Goal: Task Accomplishment & Management: Complete application form

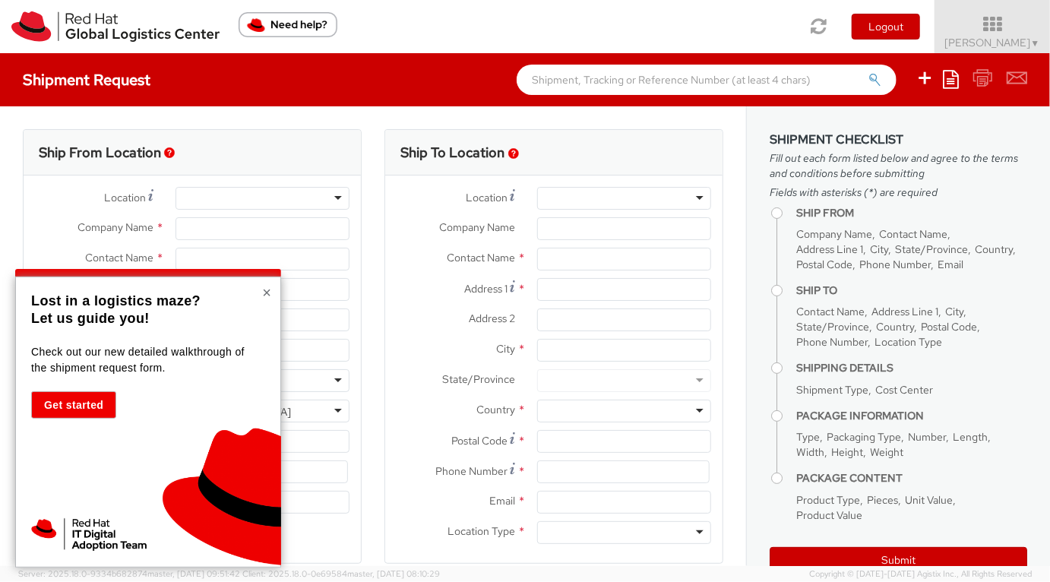
click at [270, 295] on button "×" at bounding box center [266, 292] width 9 height 15
select select "725"
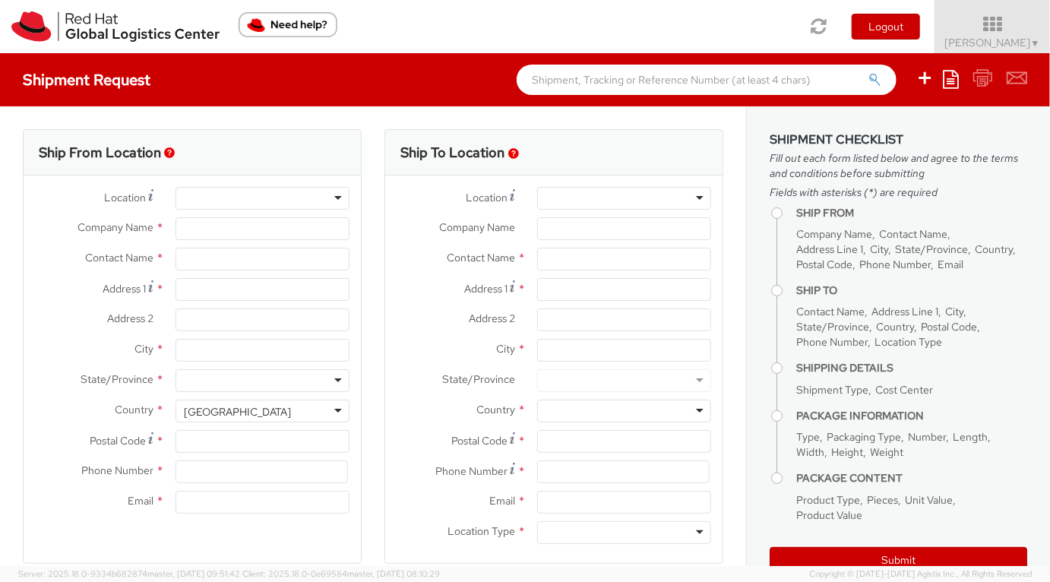
select select
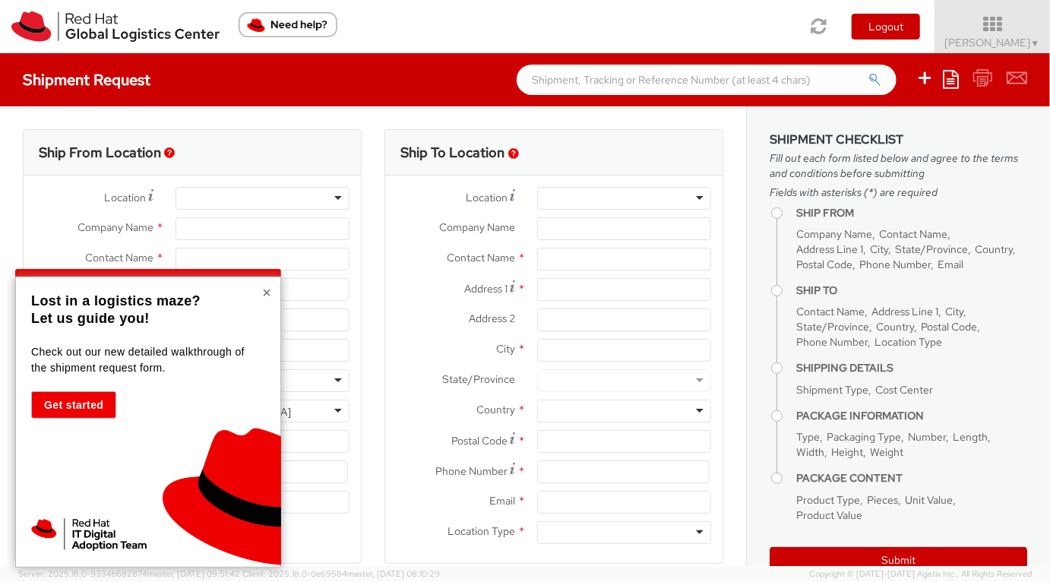
click at [267, 292] on button "×" at bounding box center [266, 292] width 9 height 15
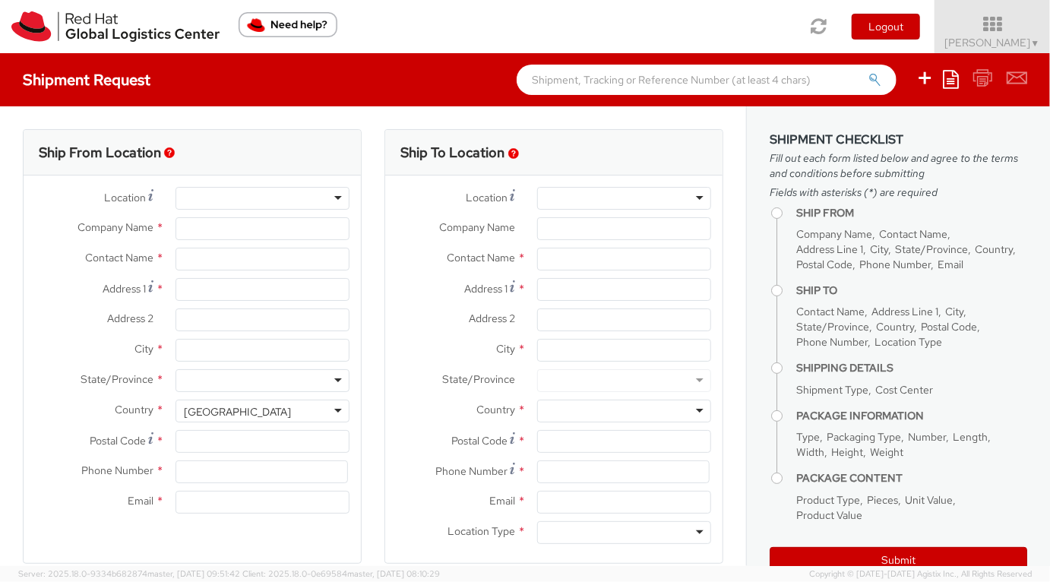
type input "Red Hat India Private Limited"
type input "[PERSON_NAME]"
type input "Bagmane [GEOGRAPHIC_DATA]"
type input "FL 10, [GEOGRAPHIC_DATA], [GEOGRAPHIC_DATA]"
type input "[GEOGRAPHIC_DATA]"
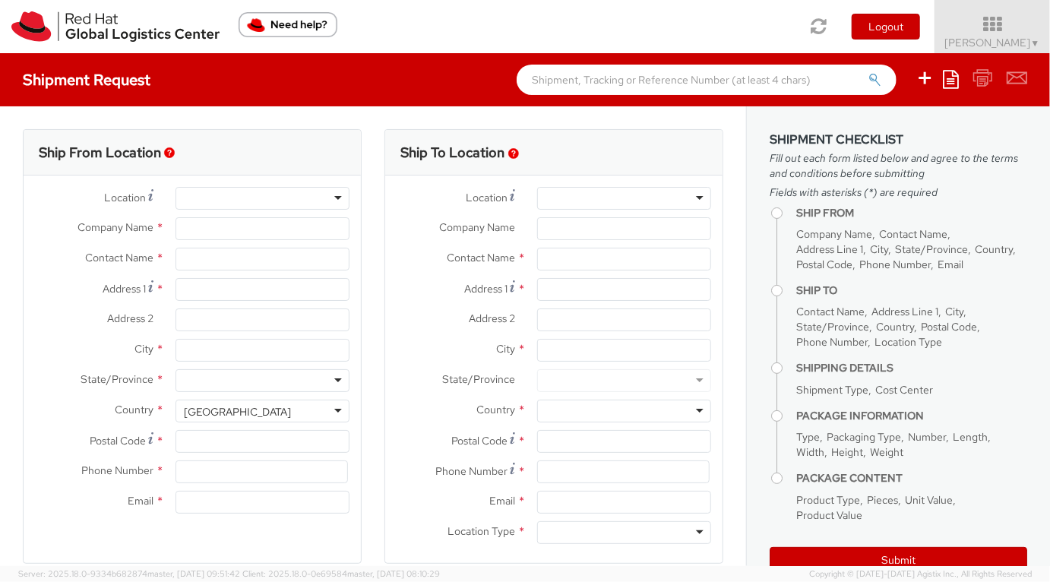
type input "560037"
type input "918067935000"
type input "[EMAIL_ADDRESS][DOMAIN_NAME]"
select select "CM"
select select "KGS"
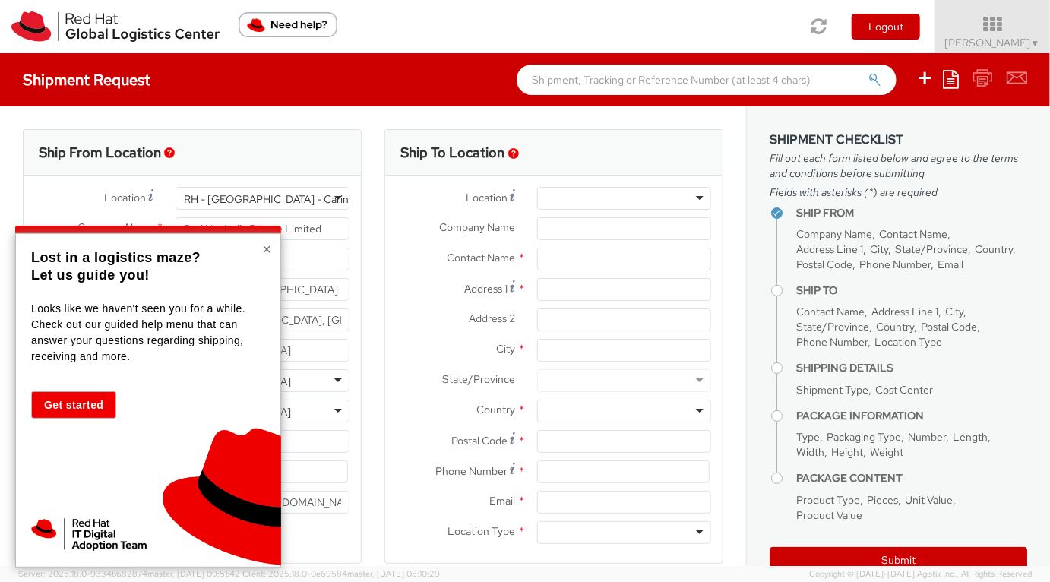
click at [264, 253] on button "×" at bounding box center [266, 249] width 9 height 15
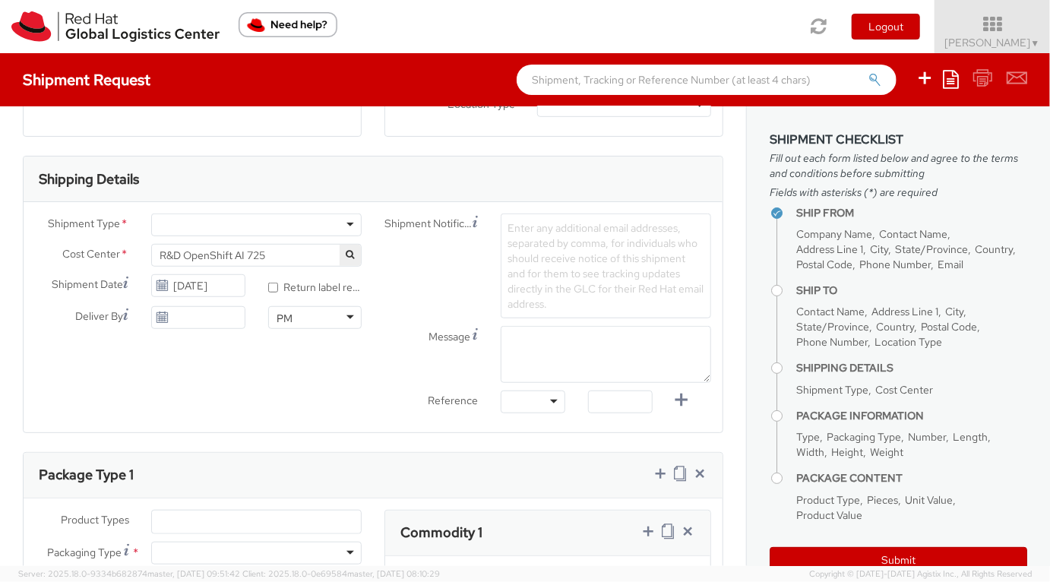
scroll to position [652, 0]
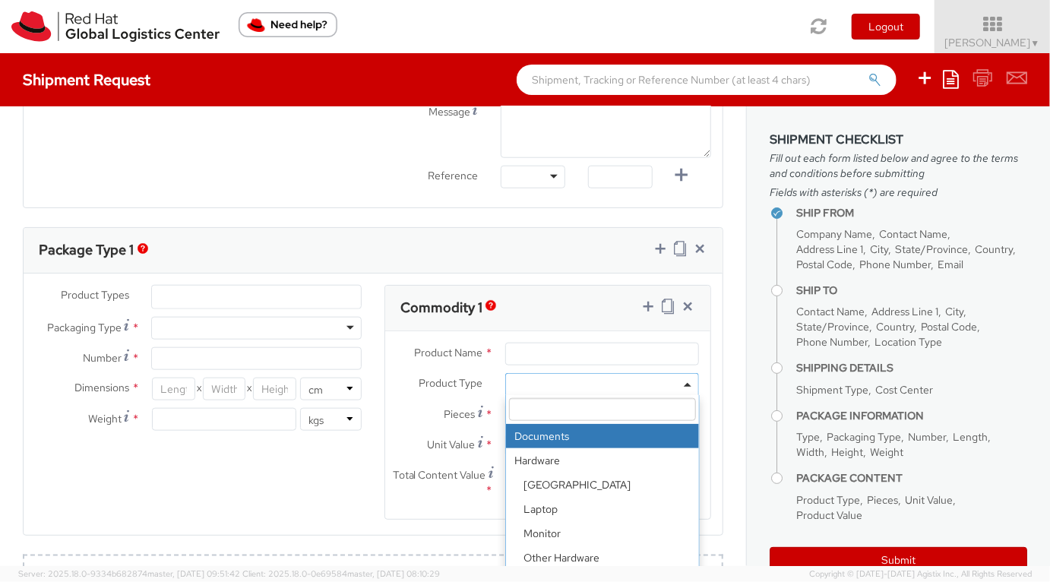
click at [532, 387] on span at bounding box center [602, 384] width 194 height 23
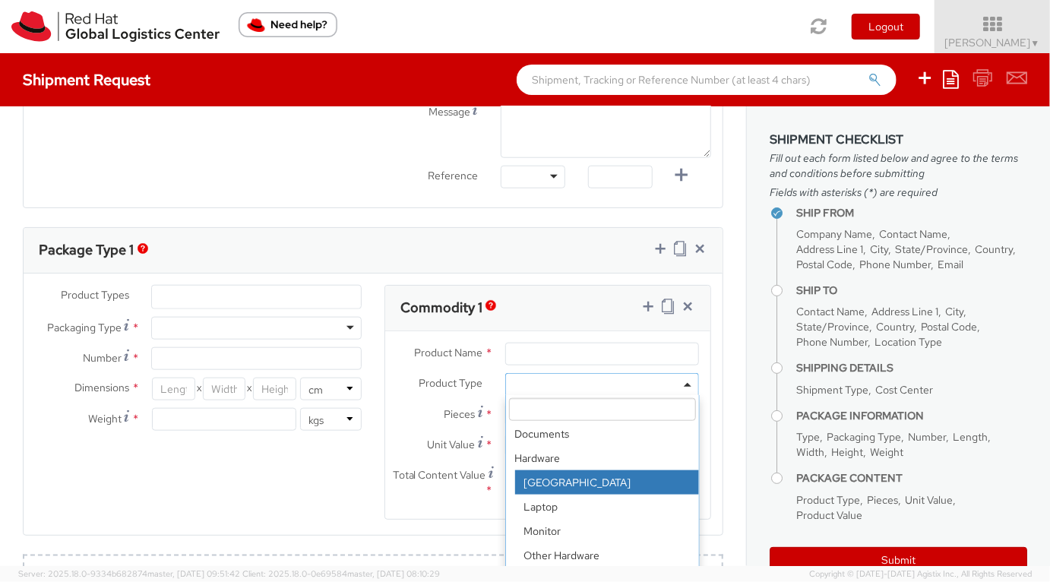
scroll to position [0, 0]
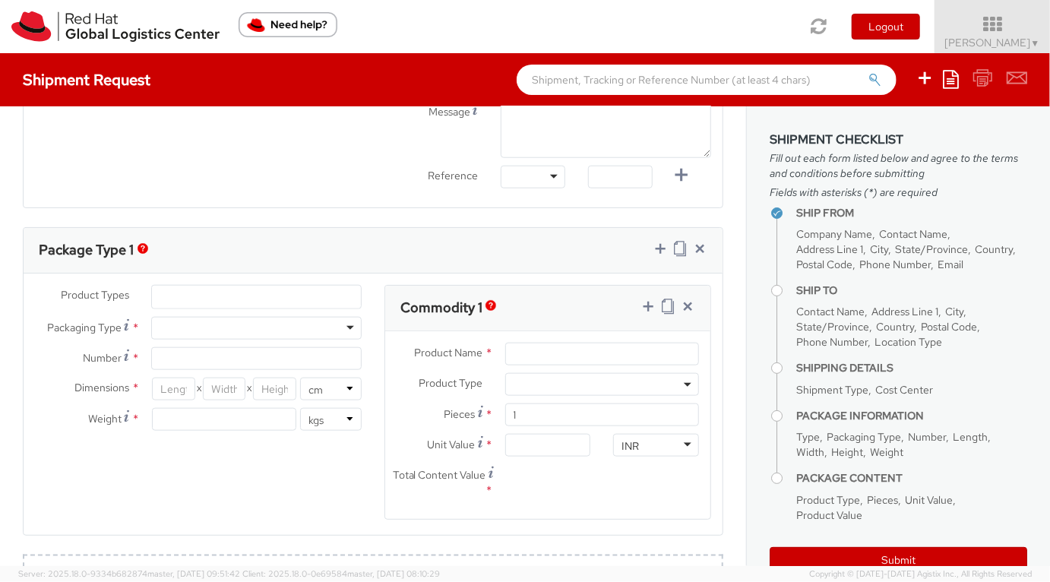
click at [402, 406] on label "Pieces *" at bounding box center [439, 413] width 109 height 21
click at [505, 406] on input "1" at bounding box center [602, 414] width 194 height 23
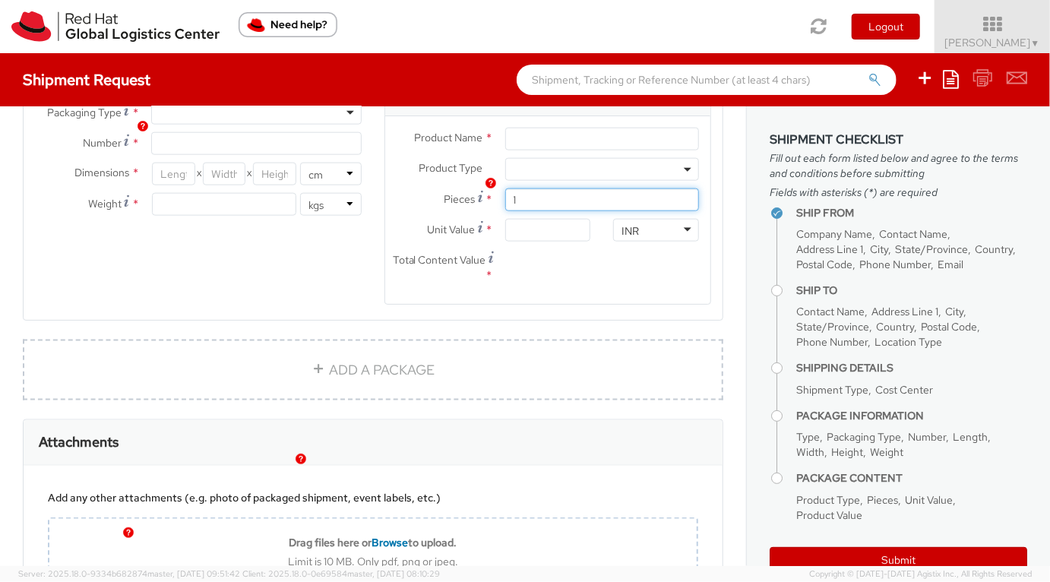
scroll to position [902, 0]
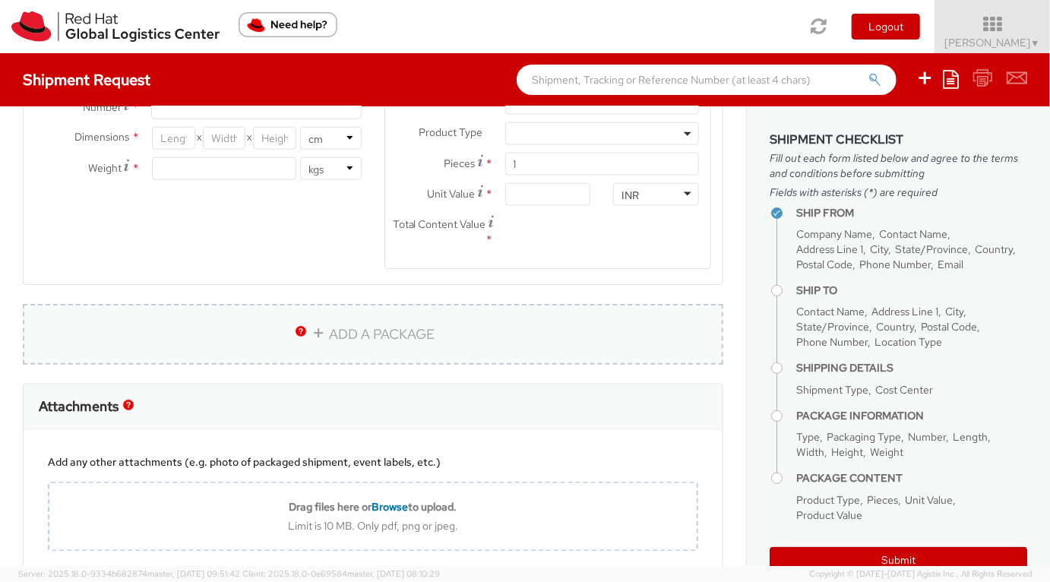
click at [352, 333] on link "ADD A PACKAGE" at bounding box center [373, 334] width 700 height 61
select select
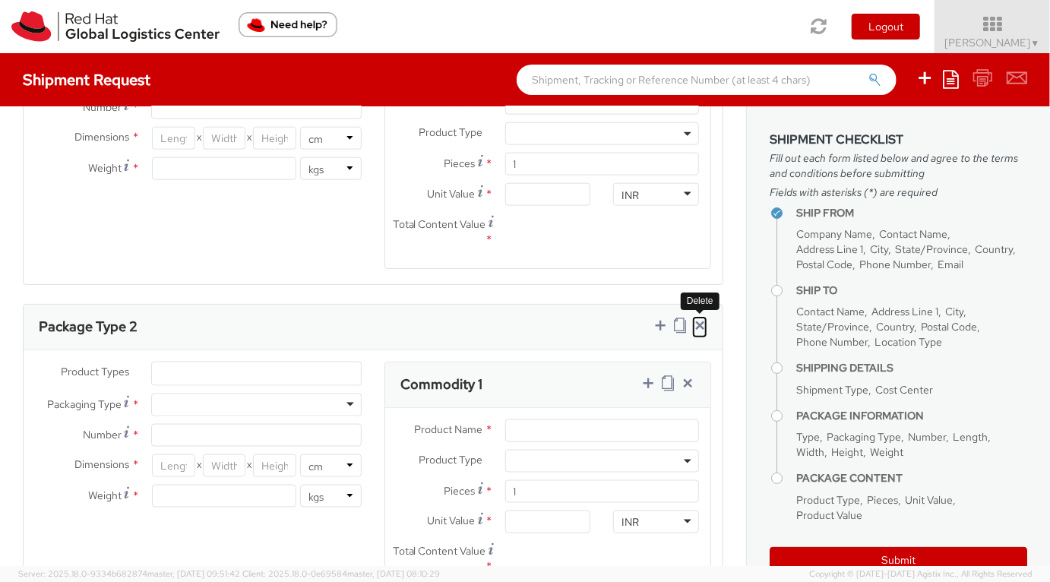
click at [702, 322] on icon at bounding box center [699, 325] width 15 height 15
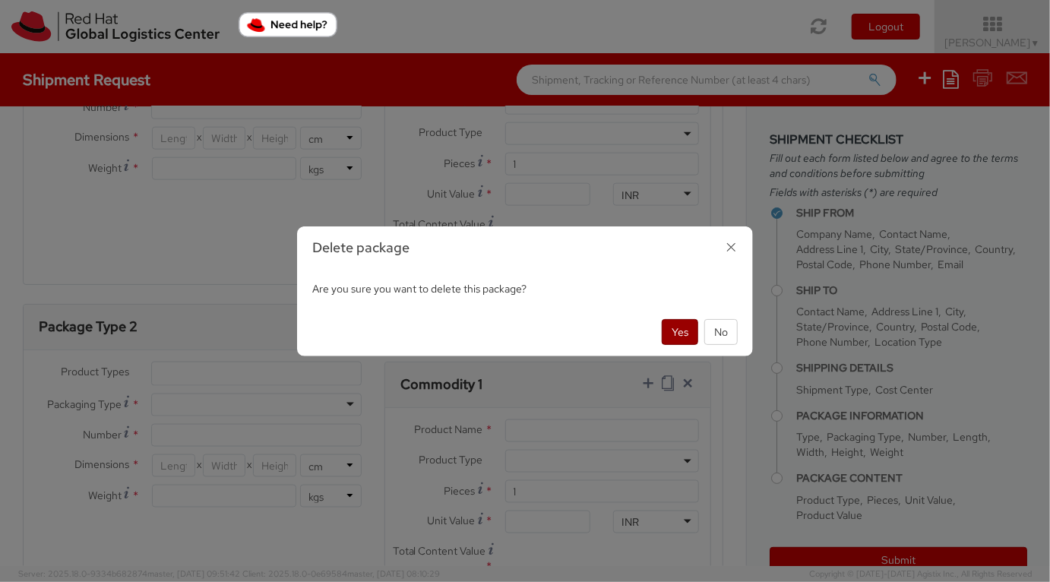
click at [680, 336] on button "Yes" at bounding box center [680, 332] width 36 height 26
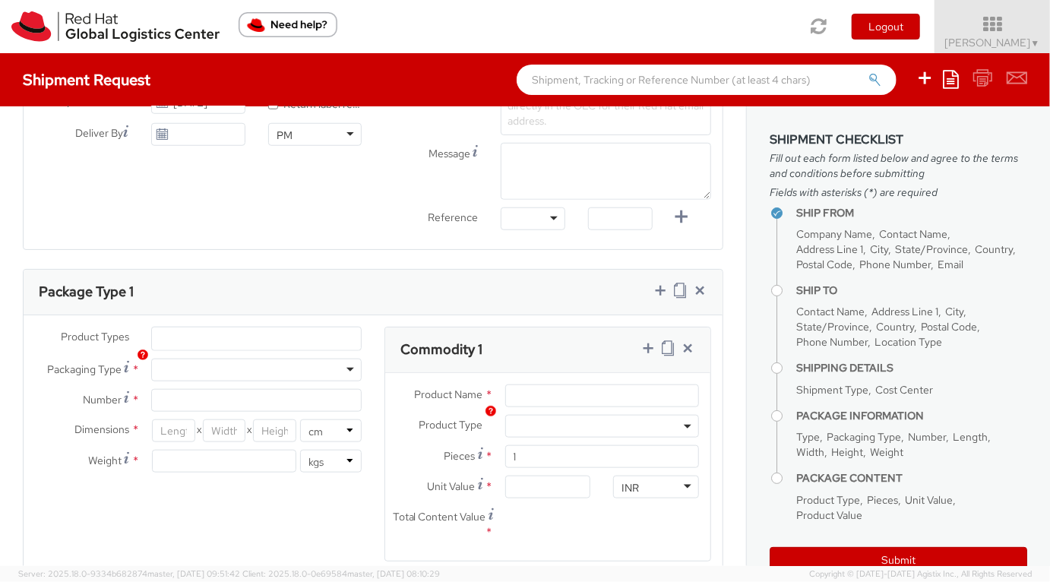
scroll to position [612, 0]
click at [275, 330] on ul at bounding box center [256, 337] width 209 height 23
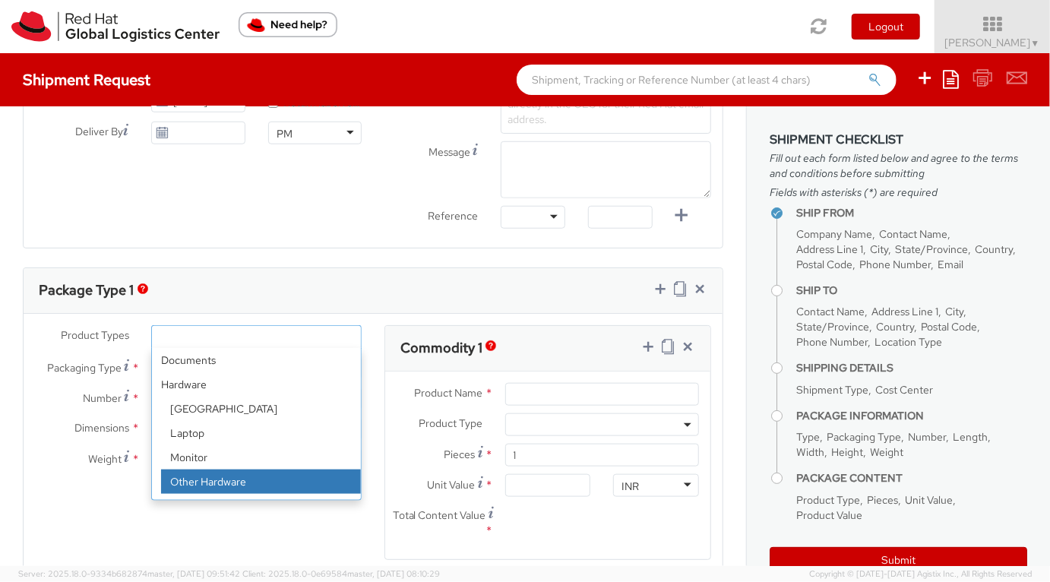
click at [134, 514] on div "Product Types * Documents Docking Station Laptop Monitor Other Hardware Server …" at bounding box center [373, 452] width 699 height 254
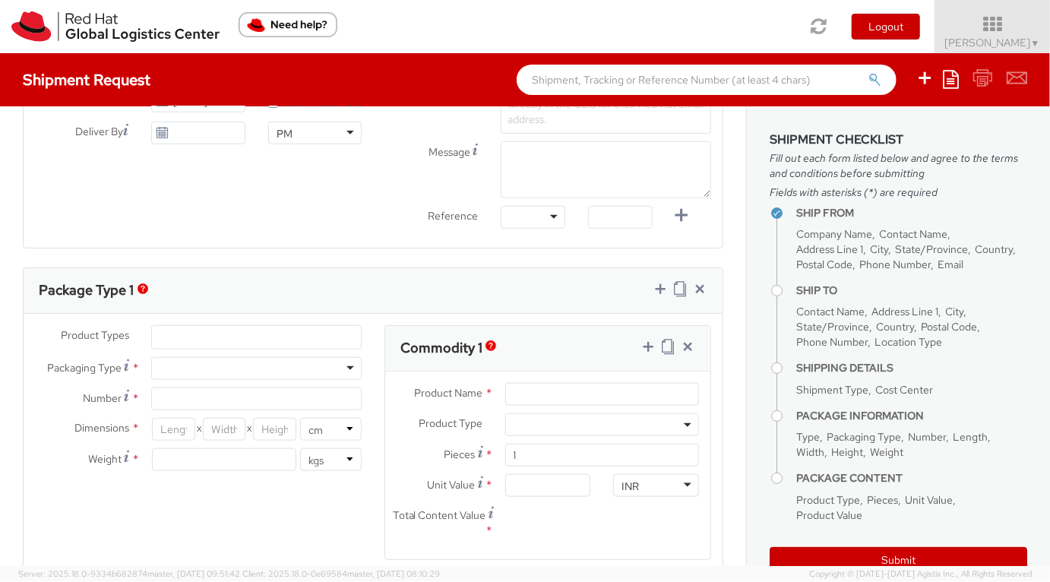
click at [273, 365] on div at bounding box center [256, 368] width 210 height 23
click at [119, 515] on div "Product Types * Documents Docking Station Laptop Monitor Other Hardware Server …" at bounding box center [373, 452] width 699 height 254
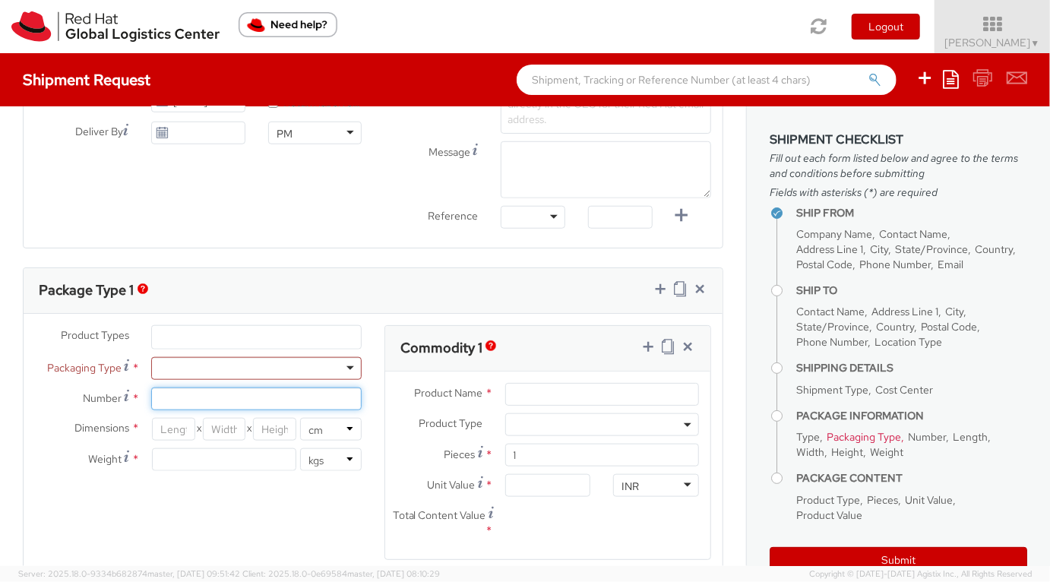
click at [203, 393] on input "Number *" at bounding box center [256, 398] width 210 height 23
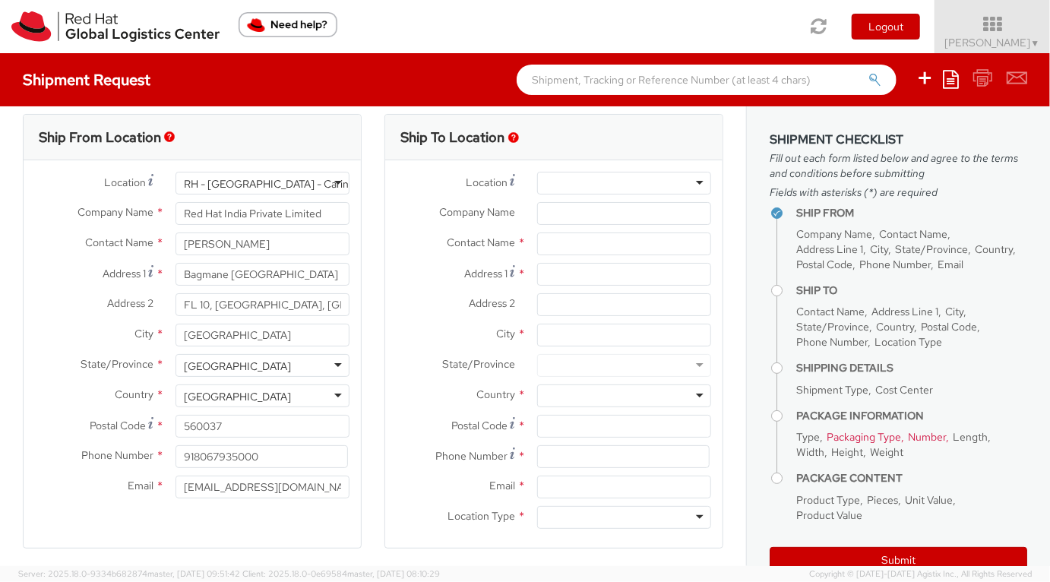
scroll to position [0, 0]
